Goal: Communication & Community: Answer question/provide support

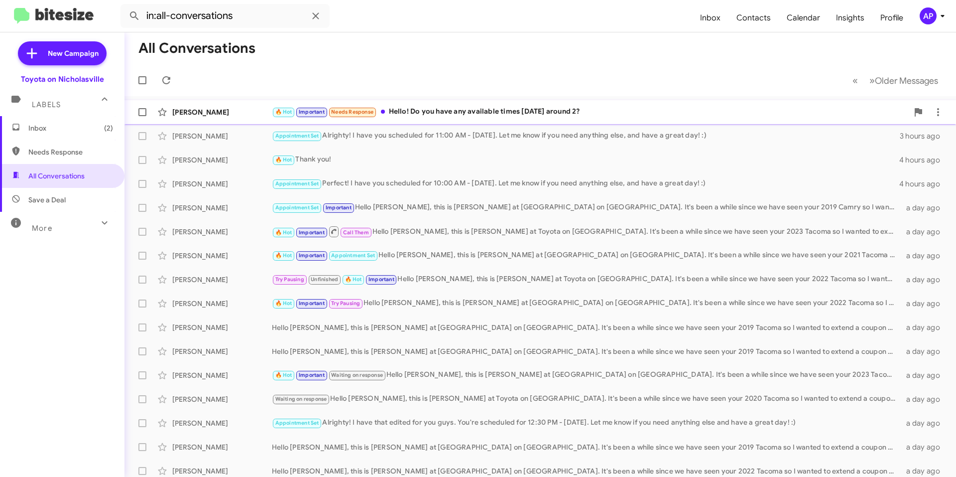
click at [481, 115] on div "🔥 Hot Important Needs Response Hello! Do you have any available times [DATE] ar…" at bounding box center [590, 111] width 636 height 11
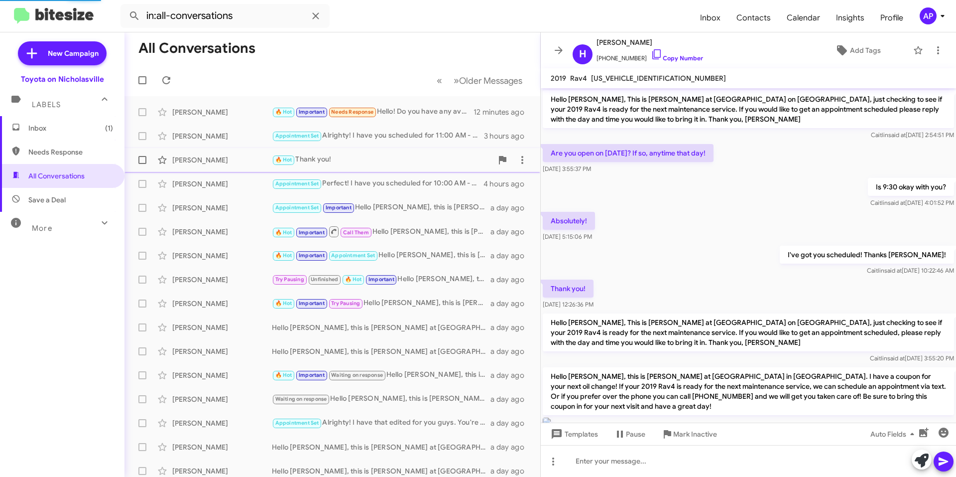
scroll to position [2325, 0]
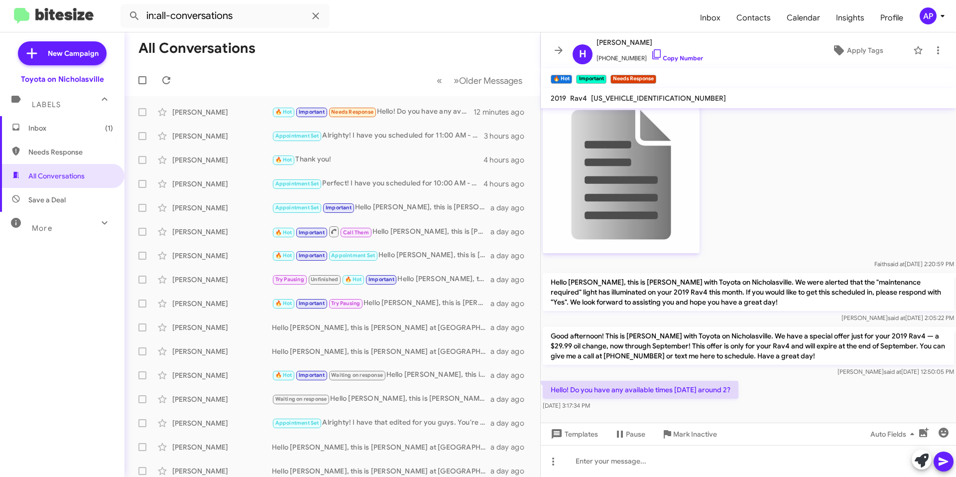
click at [652, 101] on span "[US_VEHICLE_IDENTIFICATION_NUMBER]" at bounding box center [658, 98] width 135 height 9
copy span "[US_VEHICLE_IDENTIFICATION_NUMBER]"
click at [620, 455] on div at bounding box center [748, 461] width 415 height 32
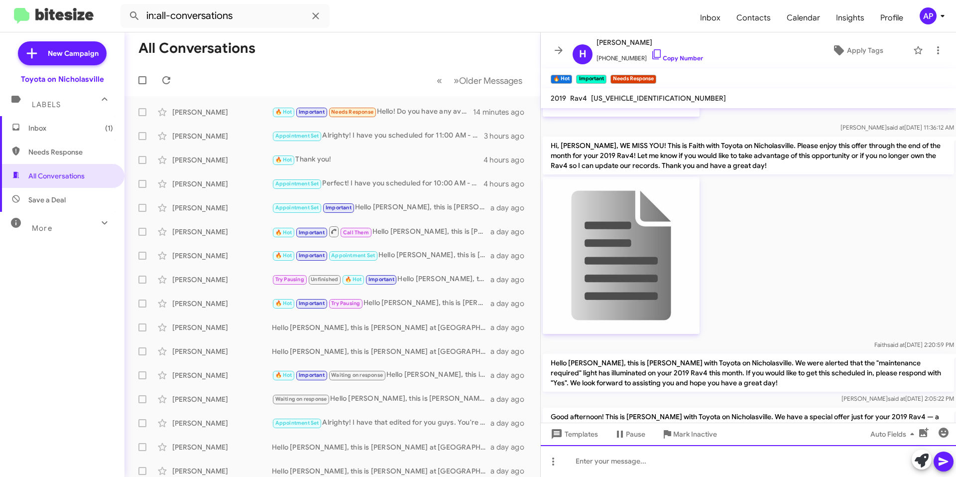
scroll to position [2391, 0]
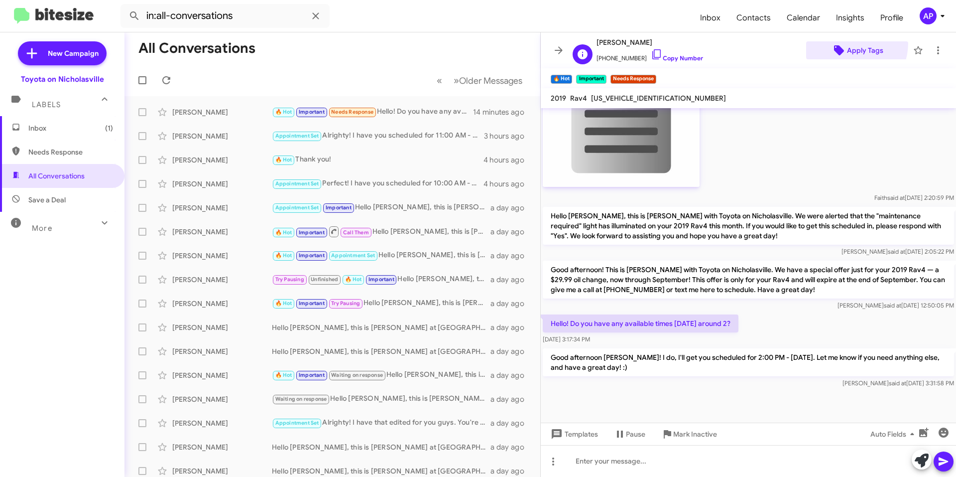
click at [840, 44] on span "Apply Tags" at bounding box center [857, 50] width 86 height 18
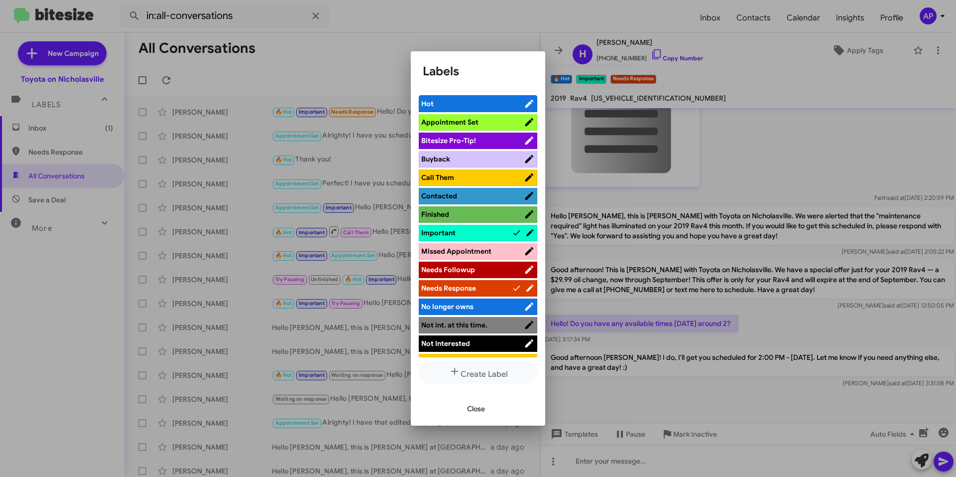
click at [469, 124] on span "Appointment Set" at bounding box center [449, 122] width 57 height 9
click at [494, 96] on li "Hot" at bounding box center [478, 103] width 119 height 17
click at [488, 231] on span "Important" at bounding box center [466, 233] width 91 height 10
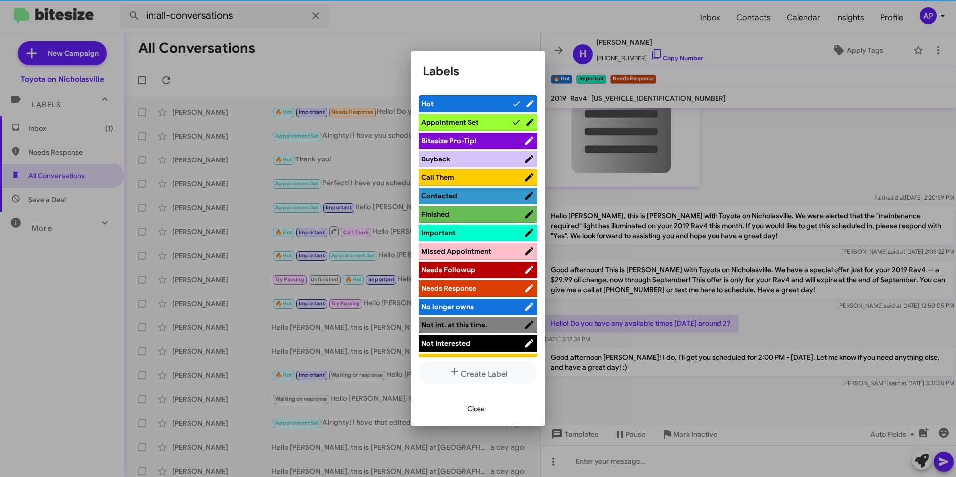
click at [490, 103] on span "Hot" at bounding box center [466, 104] width 91 height 10
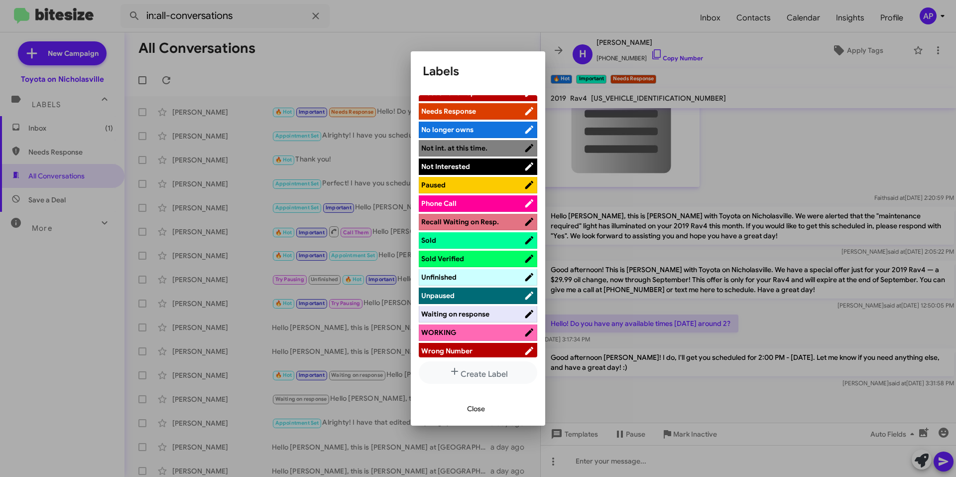
scroll to position [181, 0]
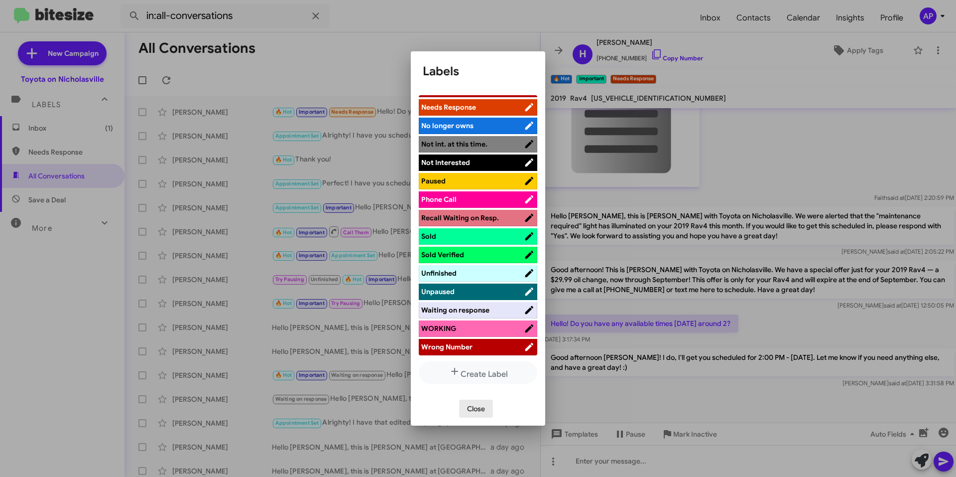
click at [484, 400] on span "Close" at bounding box center [476, 408] width 18 height 18
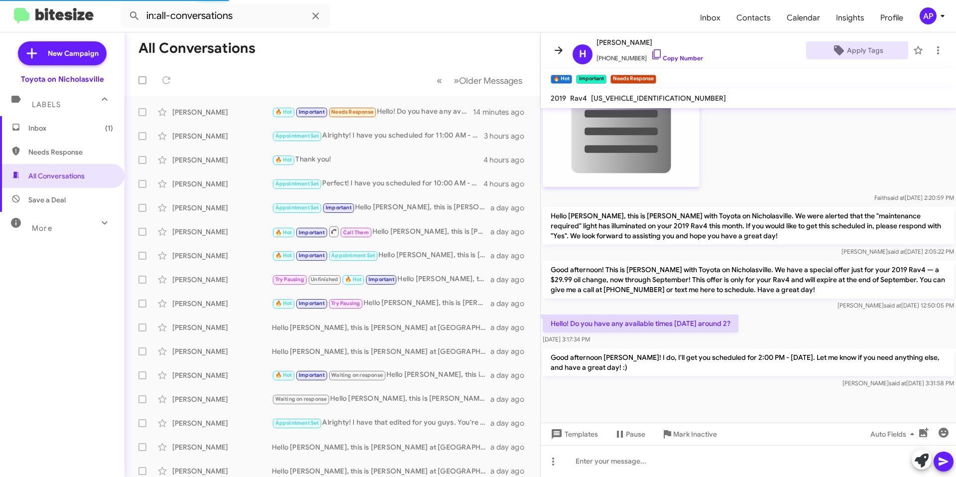
click at [564, 50] on icon at bounding box center [559, 50] width 12 height 12
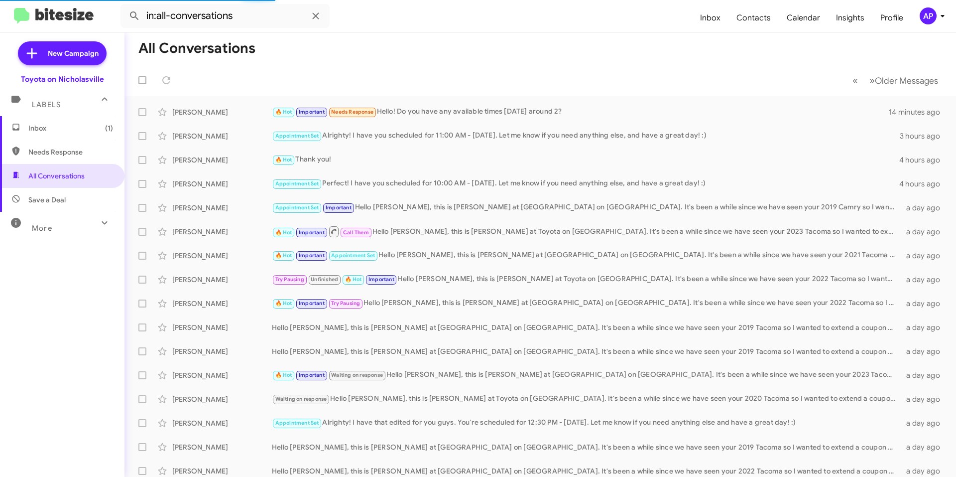
click at [528, 48] on mat-toolbar-row "All Conversations" at bounding box center [541, 48] width 832 height 32
click at [60, 128] on span "Inbox (1)" at bounding box center [70, 128] width 85 height 10
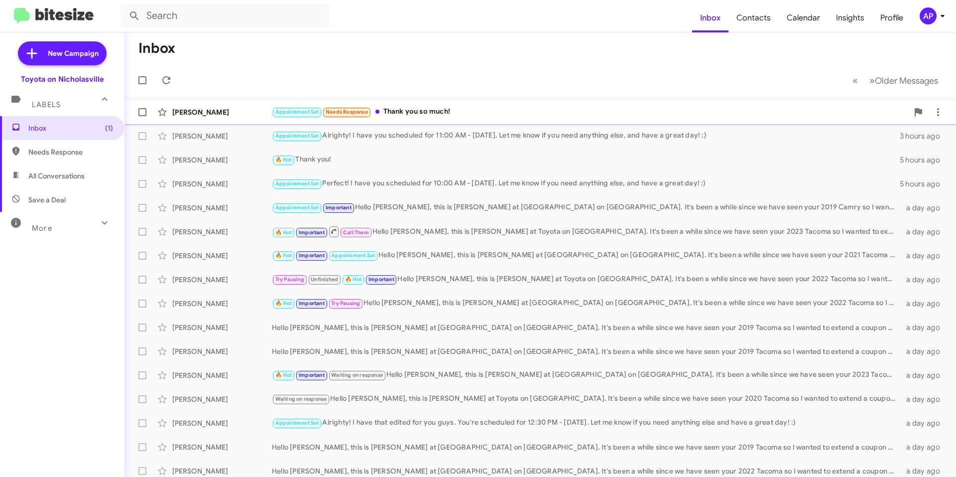
click at [493, 103] on div "[PERSON_NAME] Appointment Set Needs Response Thank you so much! a few seconds a…" at bounding box center [540, 112] width 816 height 20
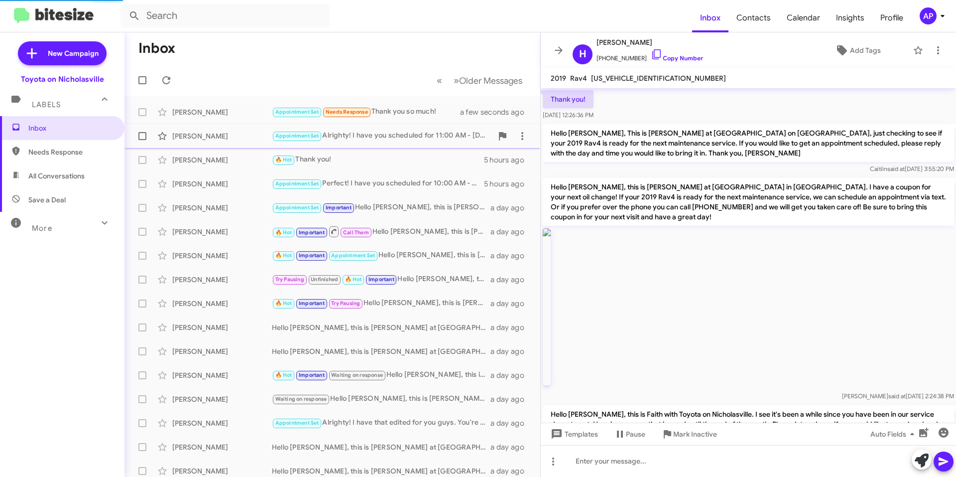
scroll to position [2269, 0]
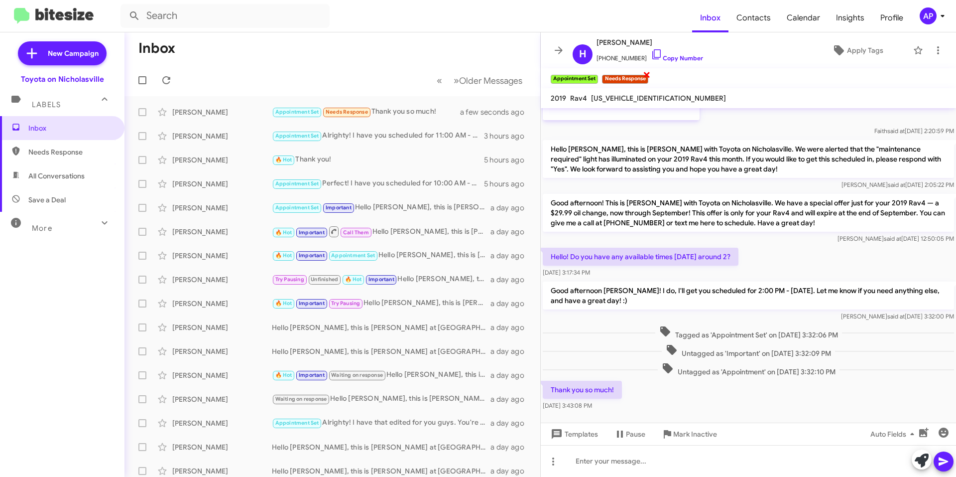
click at [649, 73] on span "×" at bounding box center [647, 74] width 8 height 12
click at [558, 47] on icon at bounding box center [559, 50] width 12 height 12
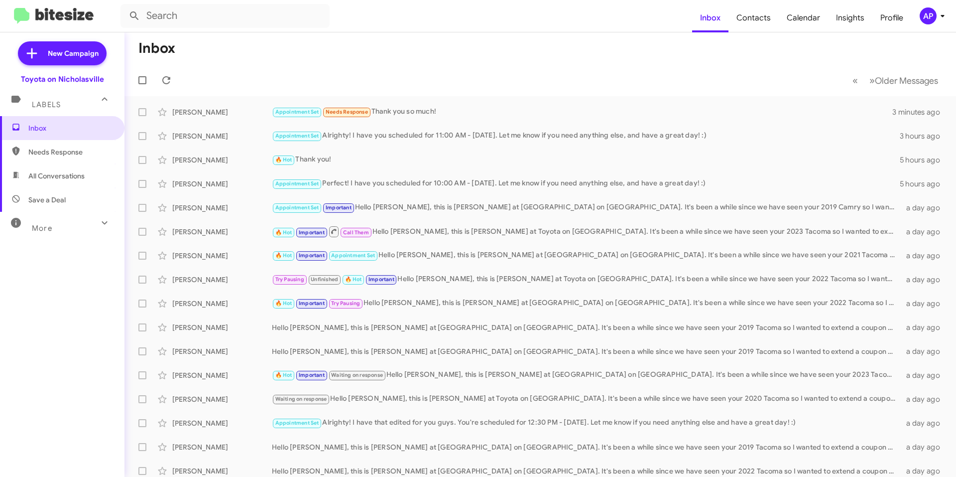
click at [72, 169] on span "All Conversations" at bounding box center [62, 176] width 125 height 24
type input "in:all-conversations"
